Goal: Check status: Check status

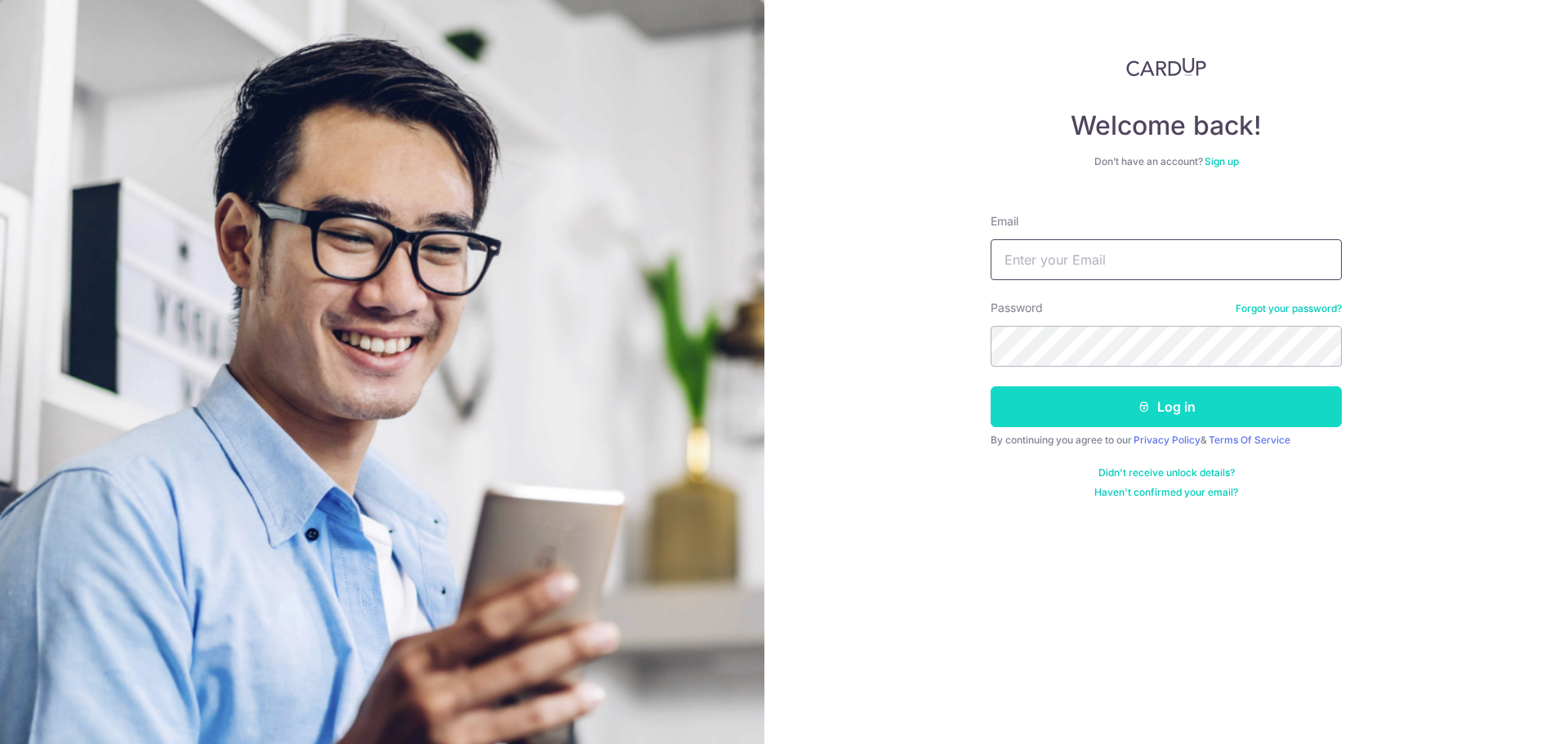
type input "[PERSON_NAME][EMAIL_ADDRESS][DOMAIN_NAME]"
click at [1169, 415] on button "Log in" at bounding box center [1166, 407] width 351 height 41
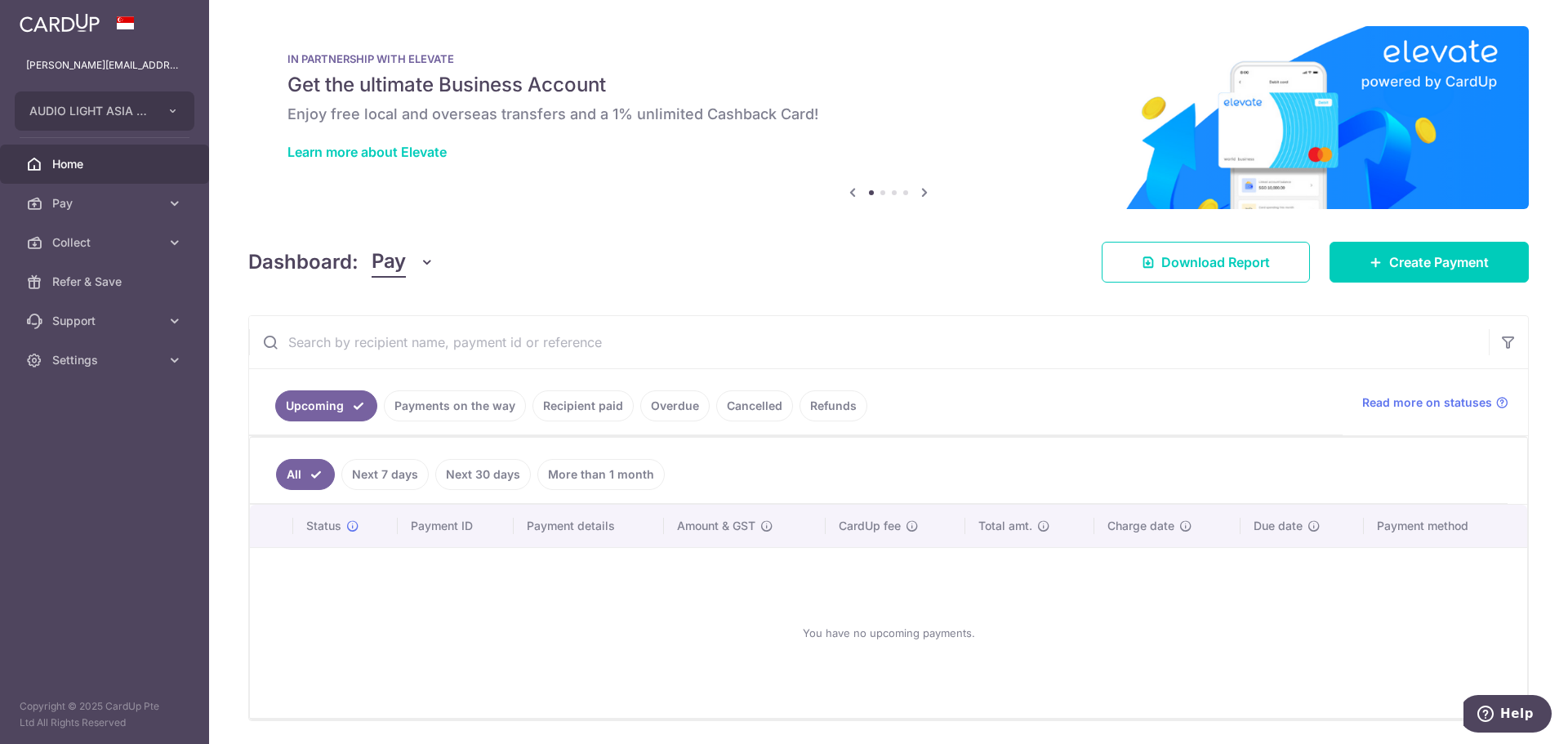
click at [464, 413] on link "Payments on the way" at bounding box center [455, 406] width 142 height 31
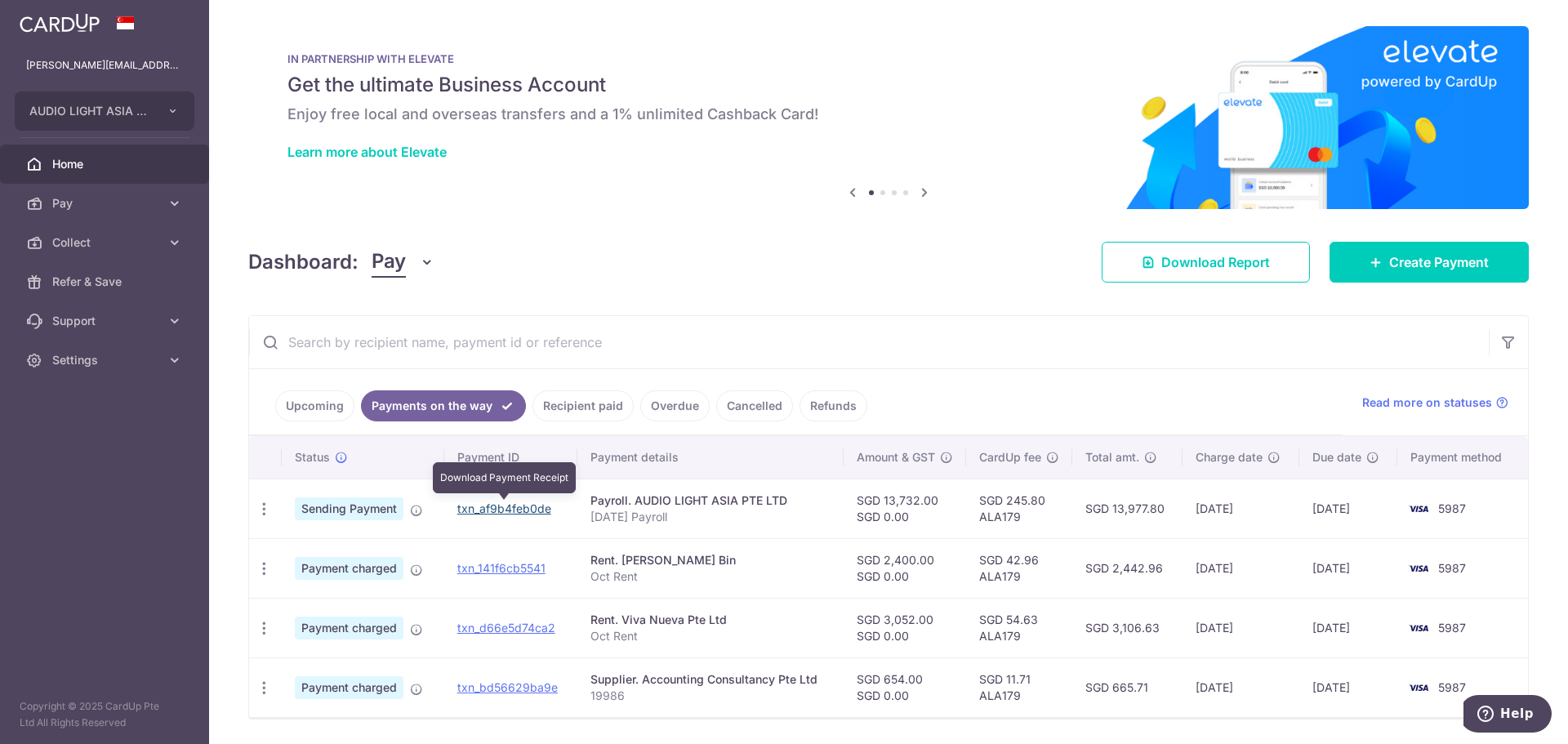
click at [497, 508] on link "txn_af9b4feb0de" at bounding box center [504, 508] width 94 height 14
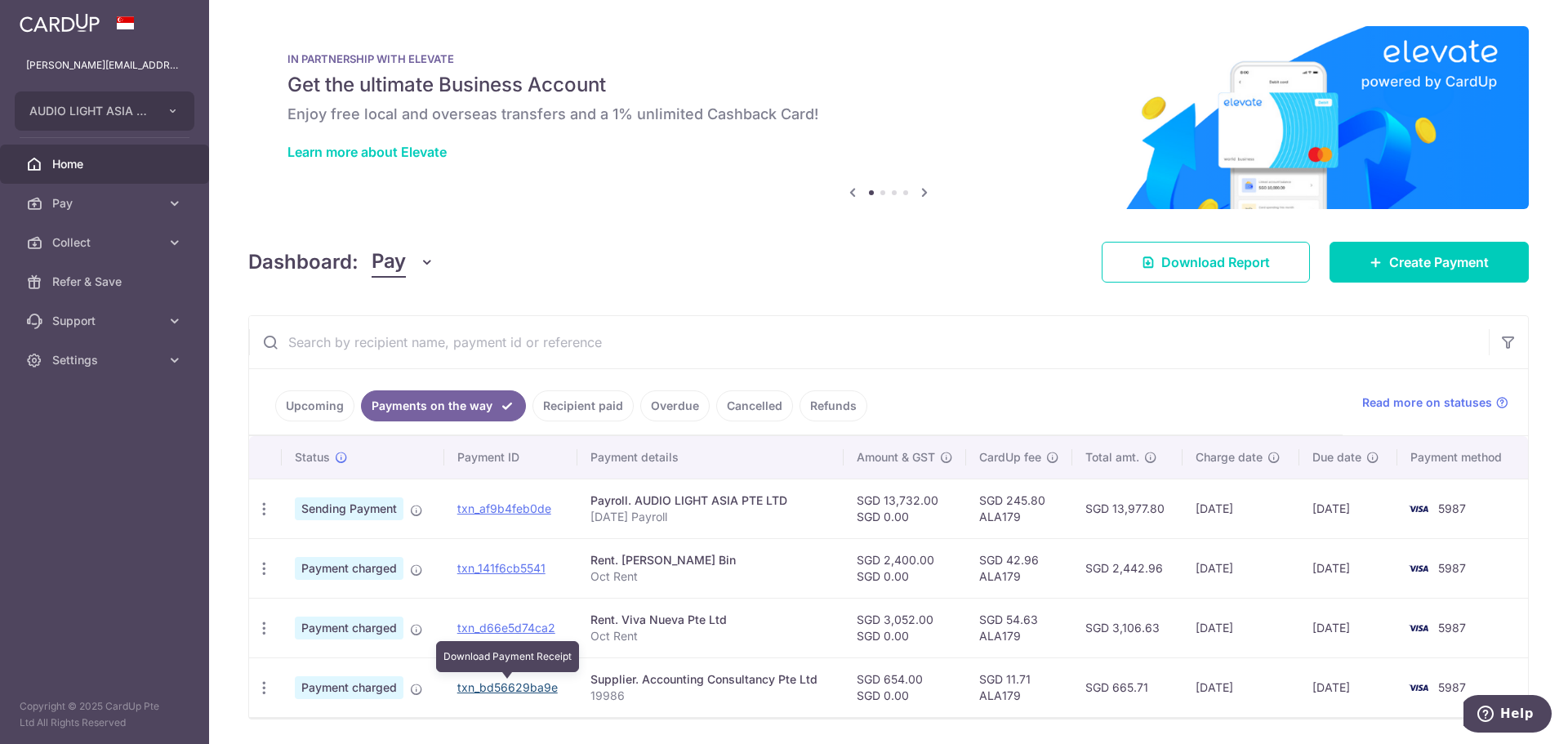
click at [479, 692] on link "txn_bd56629ba9e" at bounding box center [507, 687] width 100 height 14
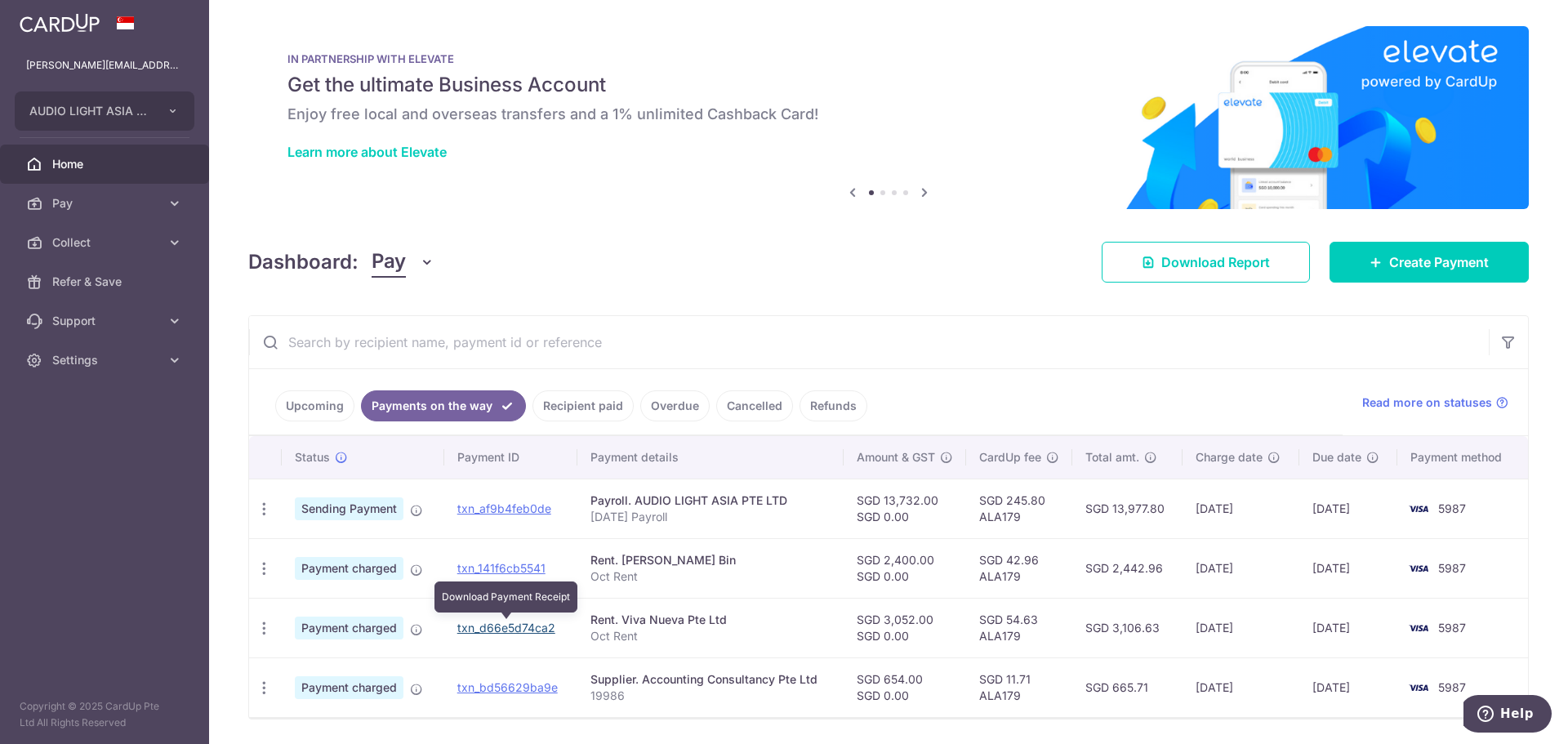
click at [489, 630] on link "txn_d66e5d74ca2" at bounding box center [506, 628] width 98 height 14
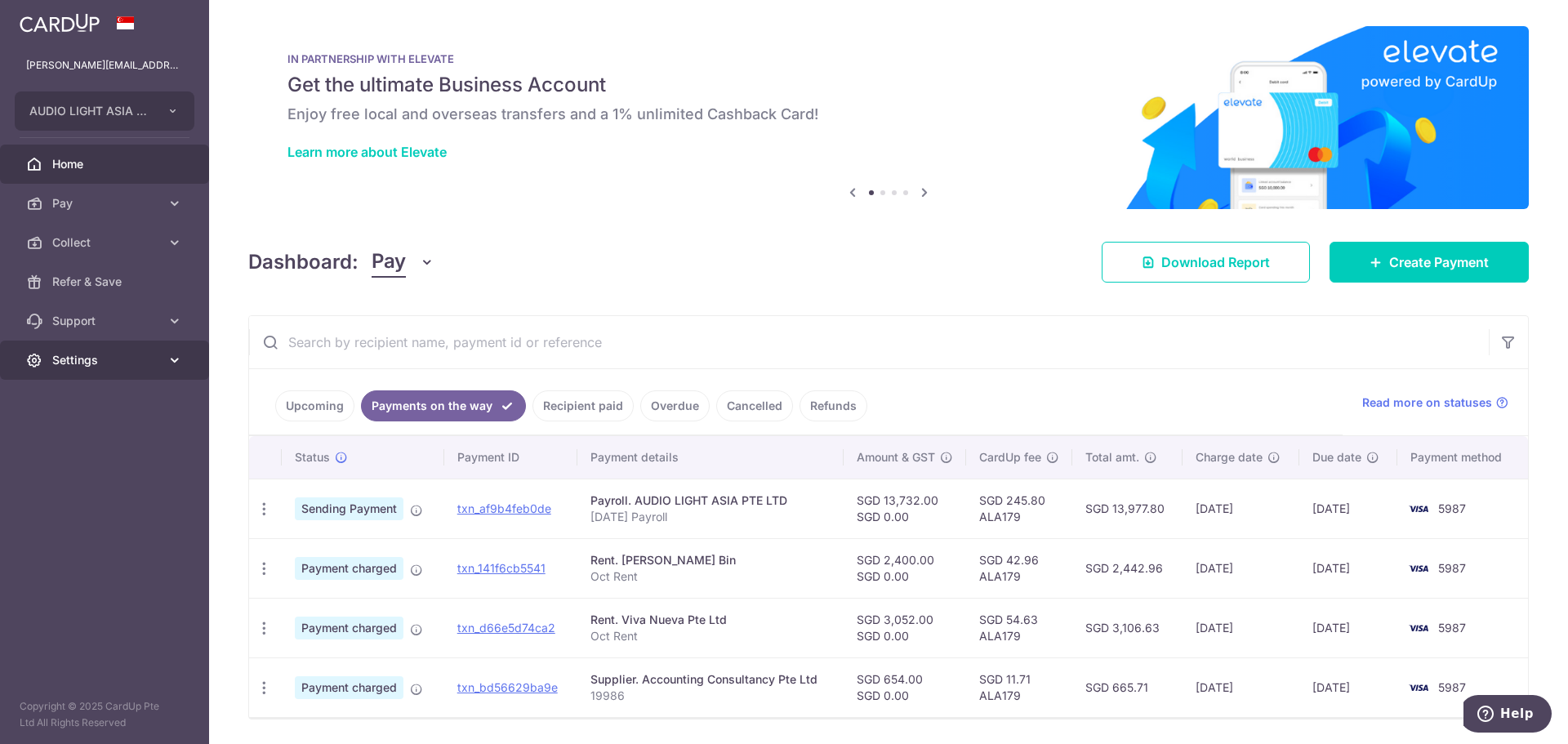
drag, startPoint x: 48, startPoint y: 352, endPoint x: 98, endPoint y: 452, distance: 111.8
click at [48, 352] on link "Settings" at bounding box center [105, 361] width 209 height 40
click at [73, 435] on span "Logout" at bounding box center [105, 439] width 108 height 16
